Goal: Navigation & Orientation: Find specific page/section

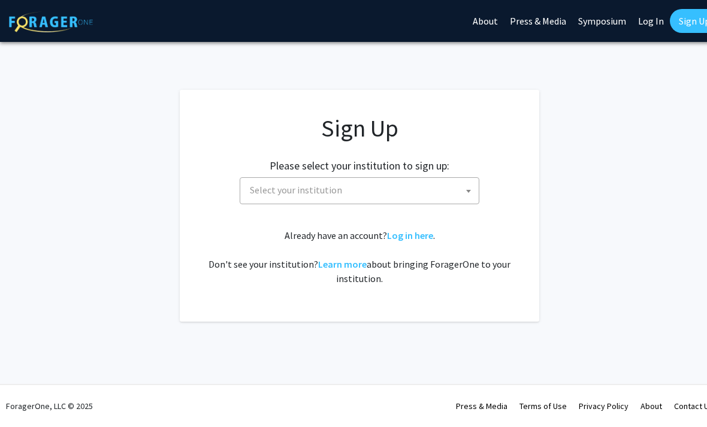
click at [638, 21] on link "Log In" at bounding box center [651, 21] width 38 height 42
click at [648, 20] on link "Log In" at bounding box center [651, 21] width 38 height 42
click at [645, 18] on link "Log In" at bounding box center [651, 21] width 38 height 42
click at [648, 21] on link "Log In" at bounding box center [651, 21] width 38 height 42
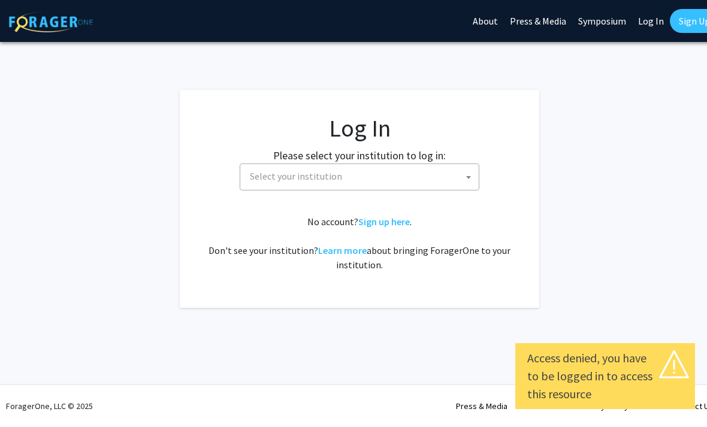
select select
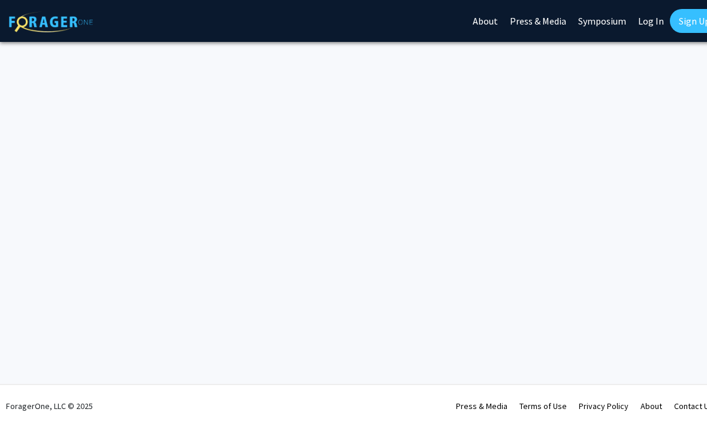
scroll to position [0, 12]
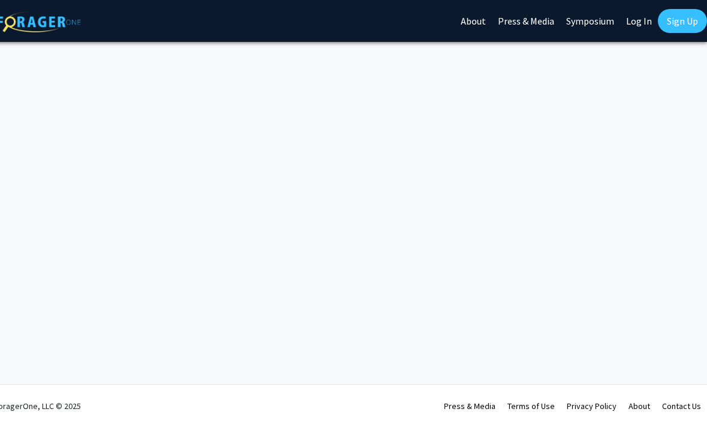
click at [41, 24] on img at bounding box center [39, 21] width 84 height 21
click at [635, 23] on link "Log In" at bounding box center [639, 21] width 38 height 42
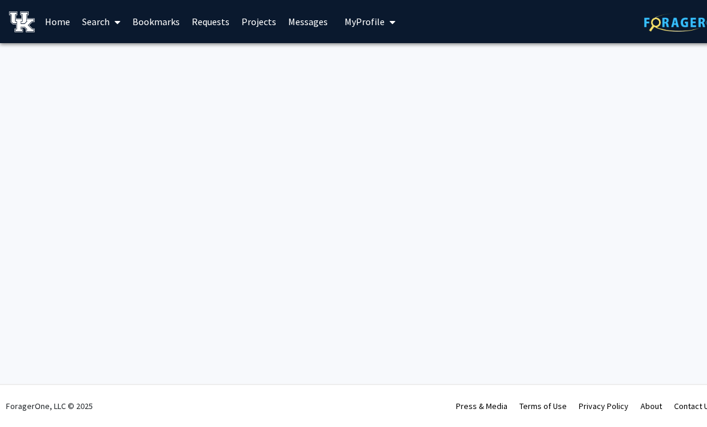
click at [310, 17] on link "Messages" at bounding box center [308, 22] width 52 height 42
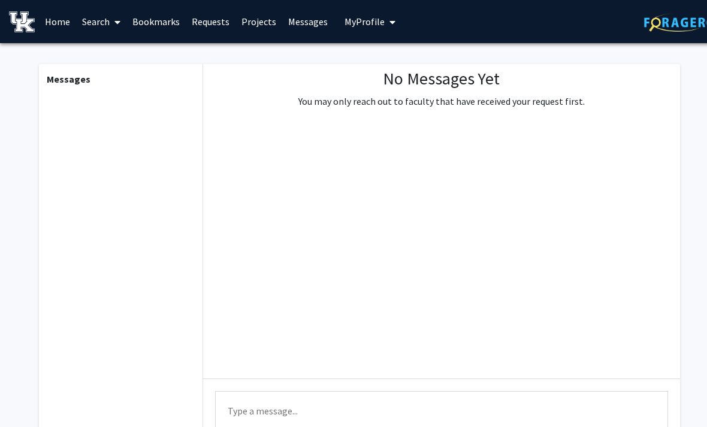
click at [216, 28] on link "Requests" at bounding box center [211, 22] width 50 height 42
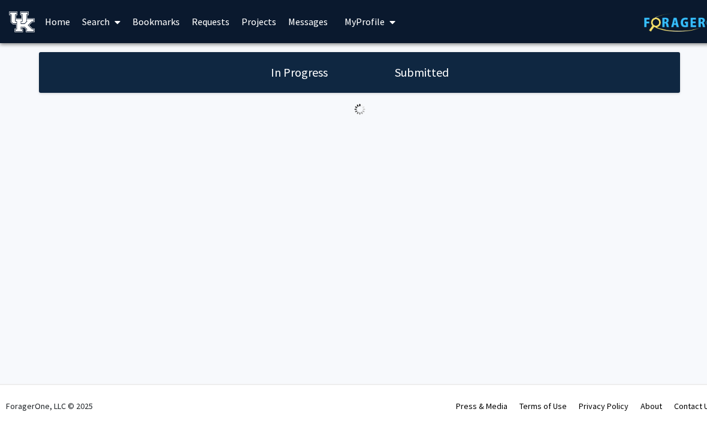
click at [371, 23] on span "My Profile" at bounding box center [364, 22] width 40 height 12
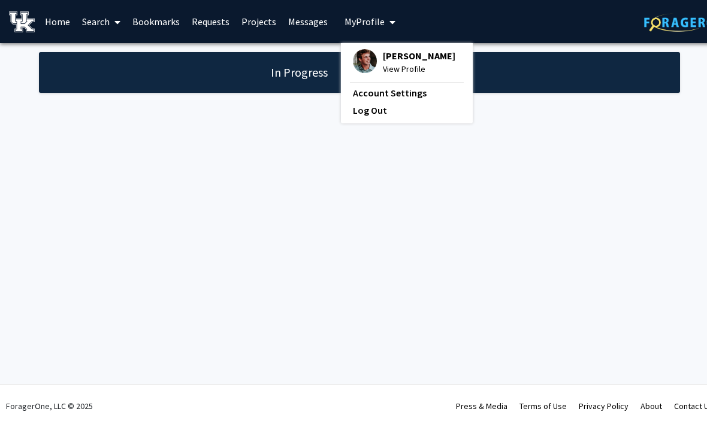
click at [567, 123] on div "In Progress Submitted" at bounding box center [359, 95] width 719 height 104
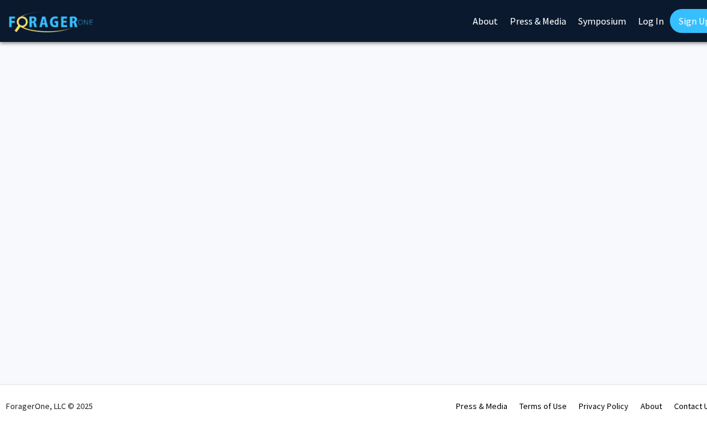
click at [649, 23] on link "Log In" at bounding box center [651, 21] width 38 height 42
click at [653, 24] on link "Log In" at bounding box center [651, 21] width 38 height 42
click at [649, 23] on link "Log In" at bounding box center [651, 21] width 38 height 42
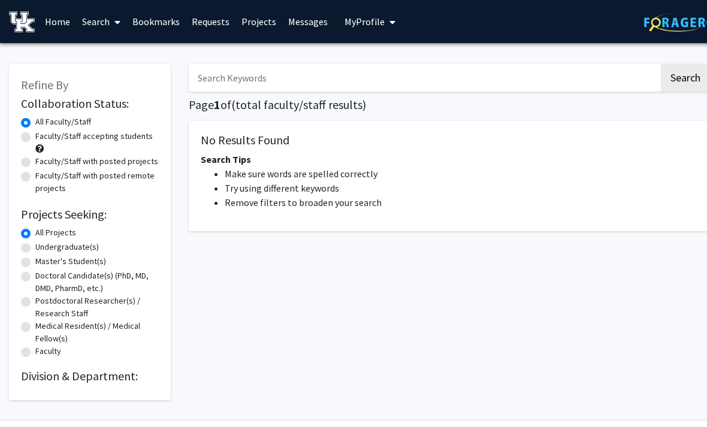
click at [359, 20] on span "My Profile" at bounding box center [364, 22] width 40 height 12
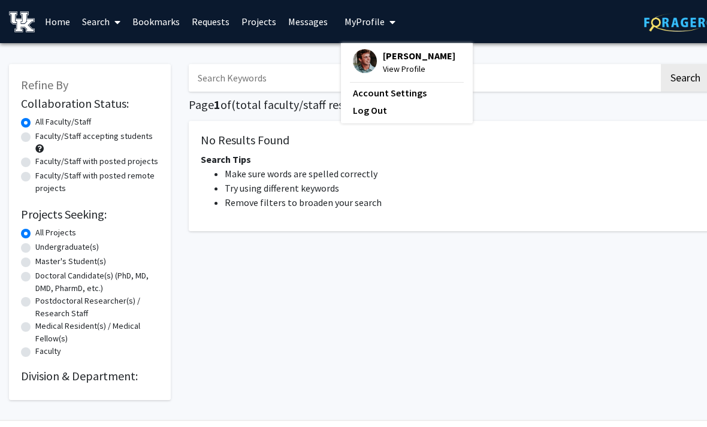
click at [416, 62] on span "View Profile" at bounding box center [419, 68] width 72 height 13
